Goal: Information Seeking & Learning: Find specific fact

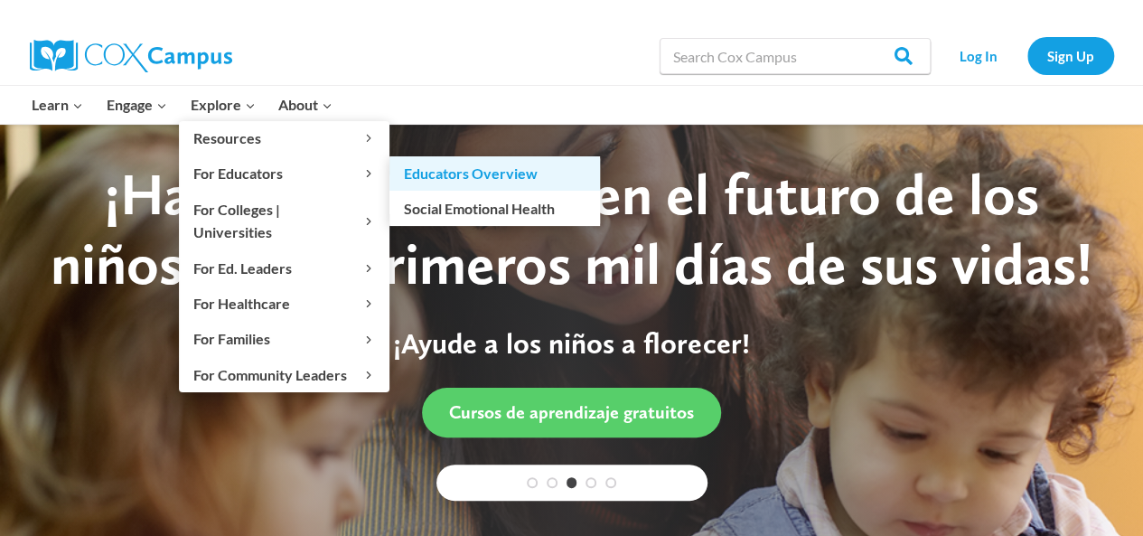
click at [478, 167] on link "Educators Overview" at bounding box center [494, 173] width 210 height 34
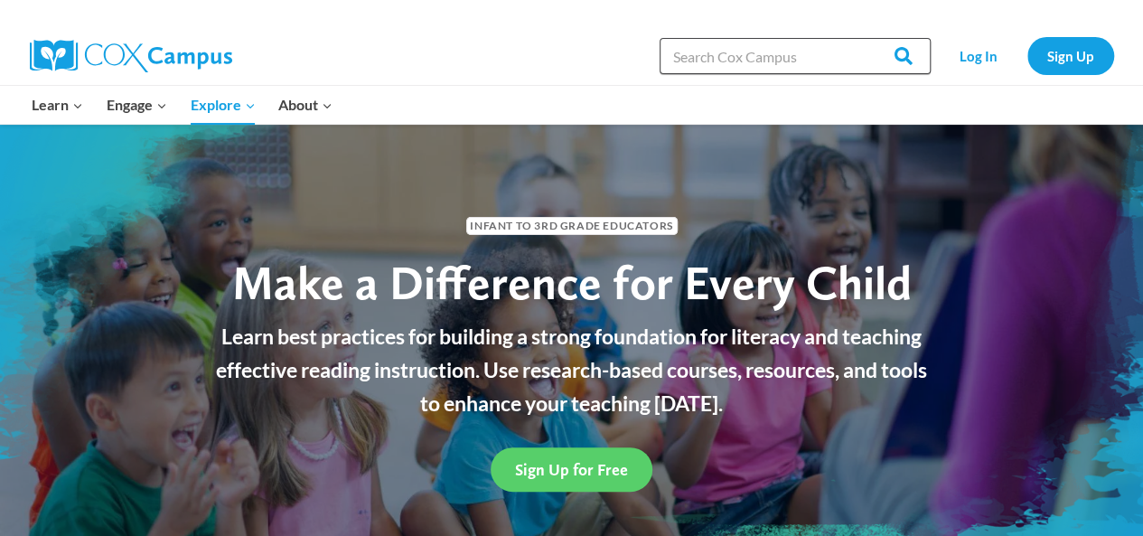
click at [770, 50] on input "Search in [URL][DOMAIN_NAME]" at bounding box center [794, 56] width 271 height 36
type input "Economic development"
click at [860, 38] on input "Search" at bounding box center [895, 56] width 70 height 36
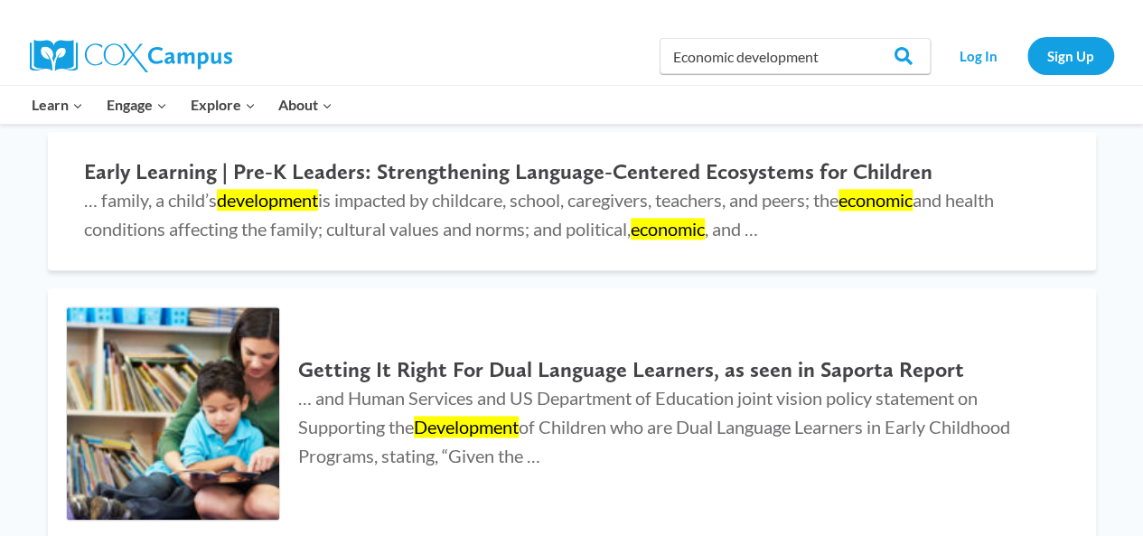
scroll to position [951, 0]
